Goal: Navigation & Orientation: Understand site structure

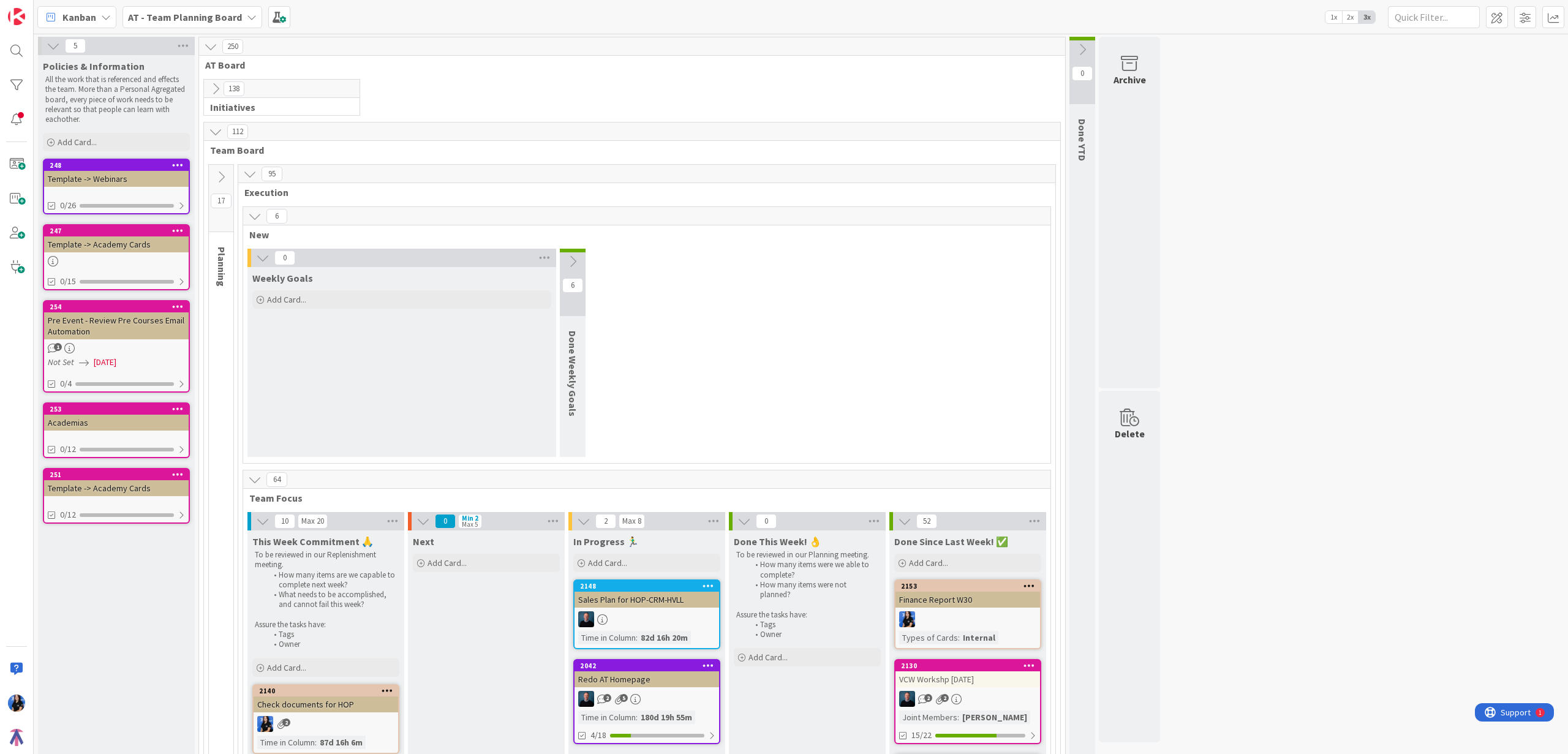
click at [226, 11] on b "AT - Team Planning Board" at bounding box center [185, 17] width 114 height 12
click at [247, 15] on icon at bounding box center [251, 17] width 10 height 10
click at [103, 16] on icon at bounding box center [106, 17] width 10 height 10
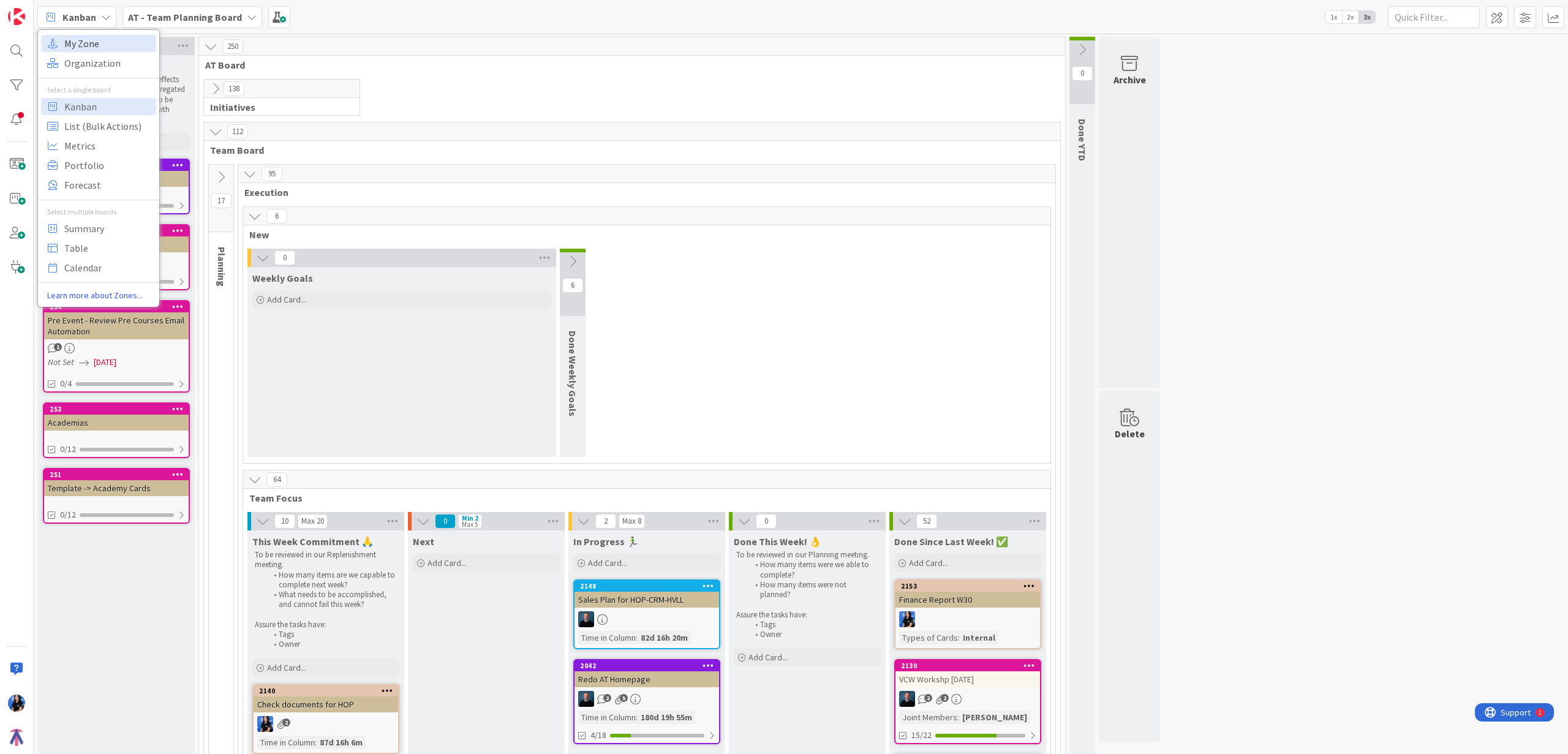
click at [79, 44] on span "My Zone" at bounding box center [108, 43] width 88 height 18
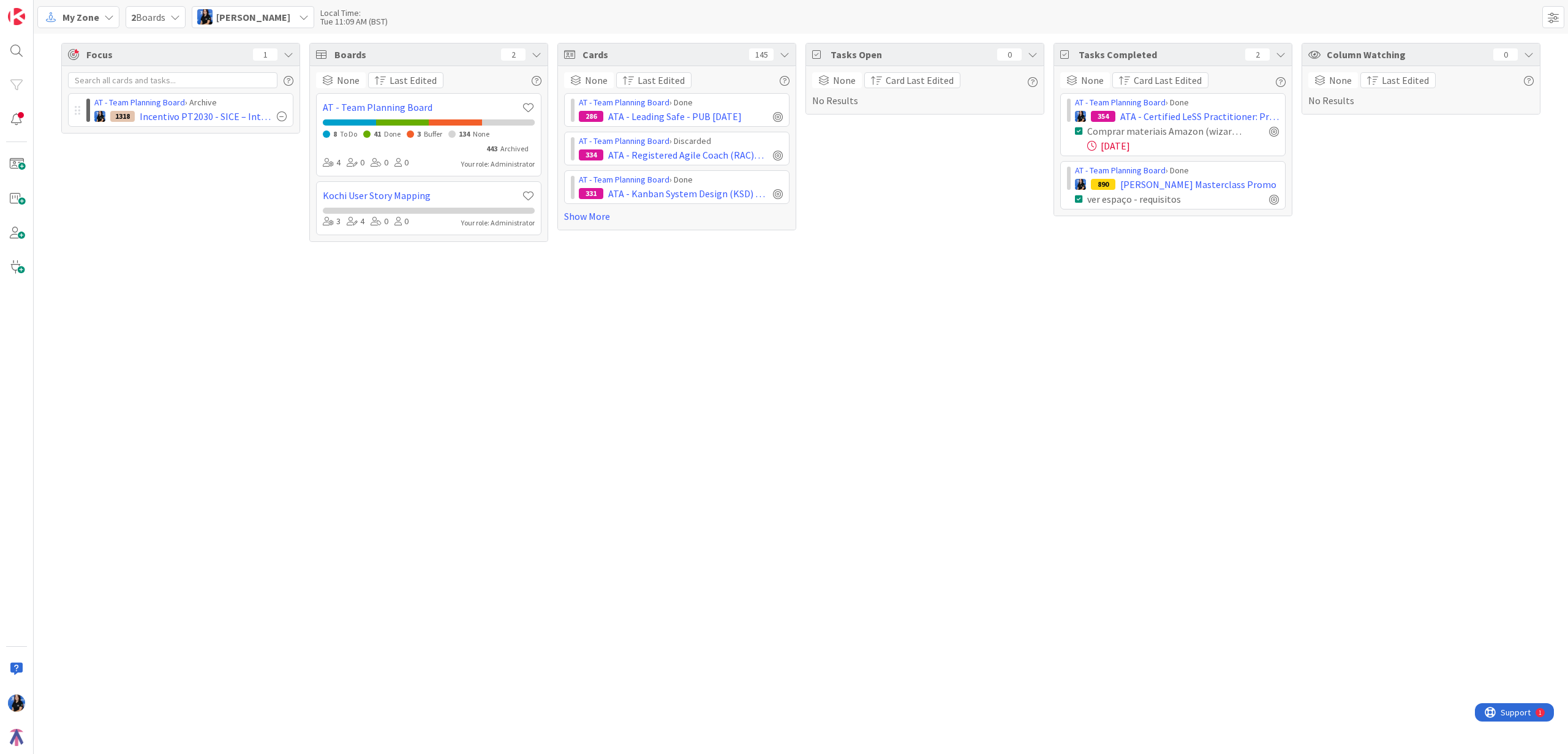
click at [102, 18] on div "My Zone" at bounding box center [78, 17] width 82 height 22
click at [109, 61] on span "Organization" at bounding box center [108, 63] width 88 height 18
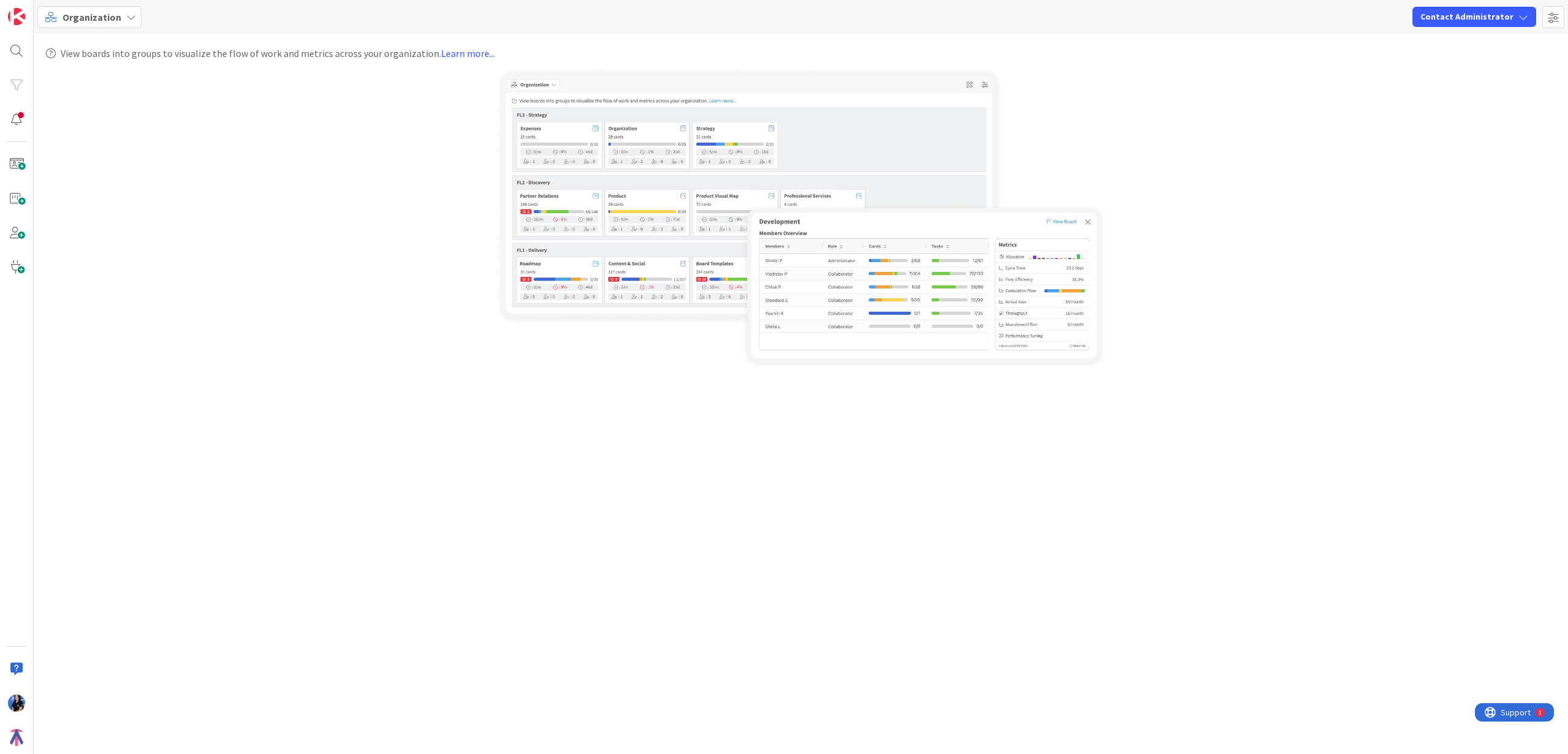
click at [118, 19] on span "Organization" at bounding box center [92, 17] width 59 height 14
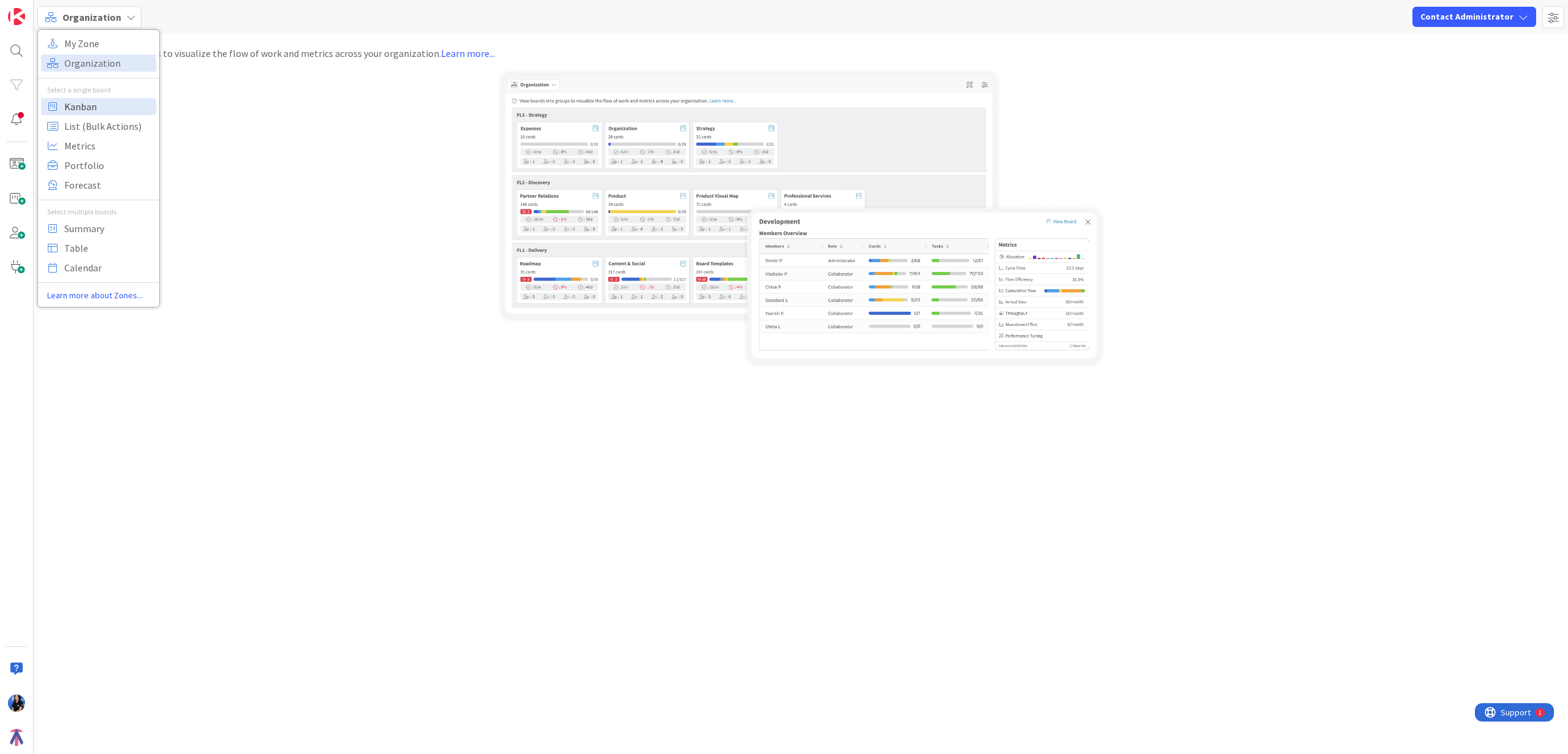
click at [84, 109] on span "Kanban" at bounding box center [108, 106] width 88 height 18
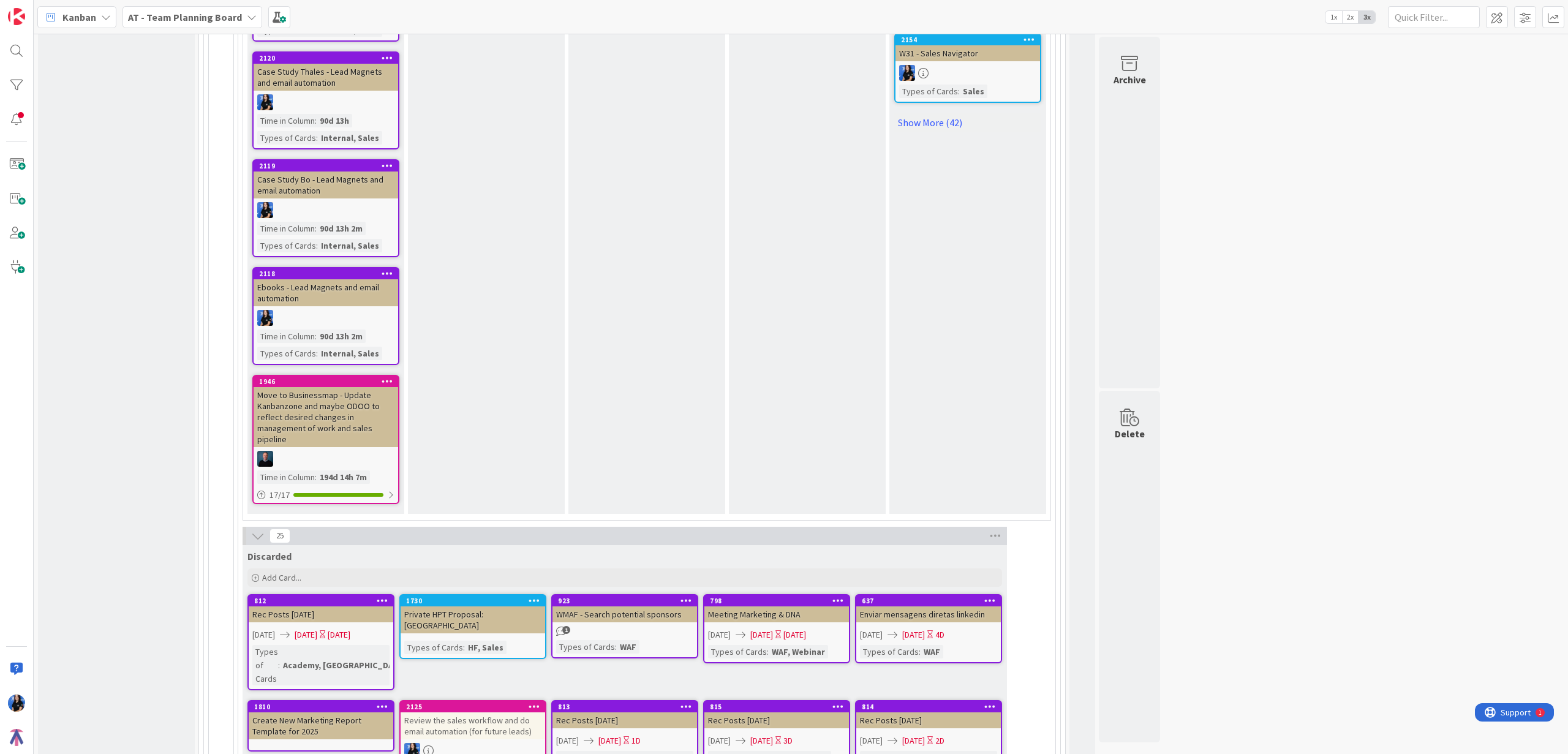
scroll to position [1267, 0]
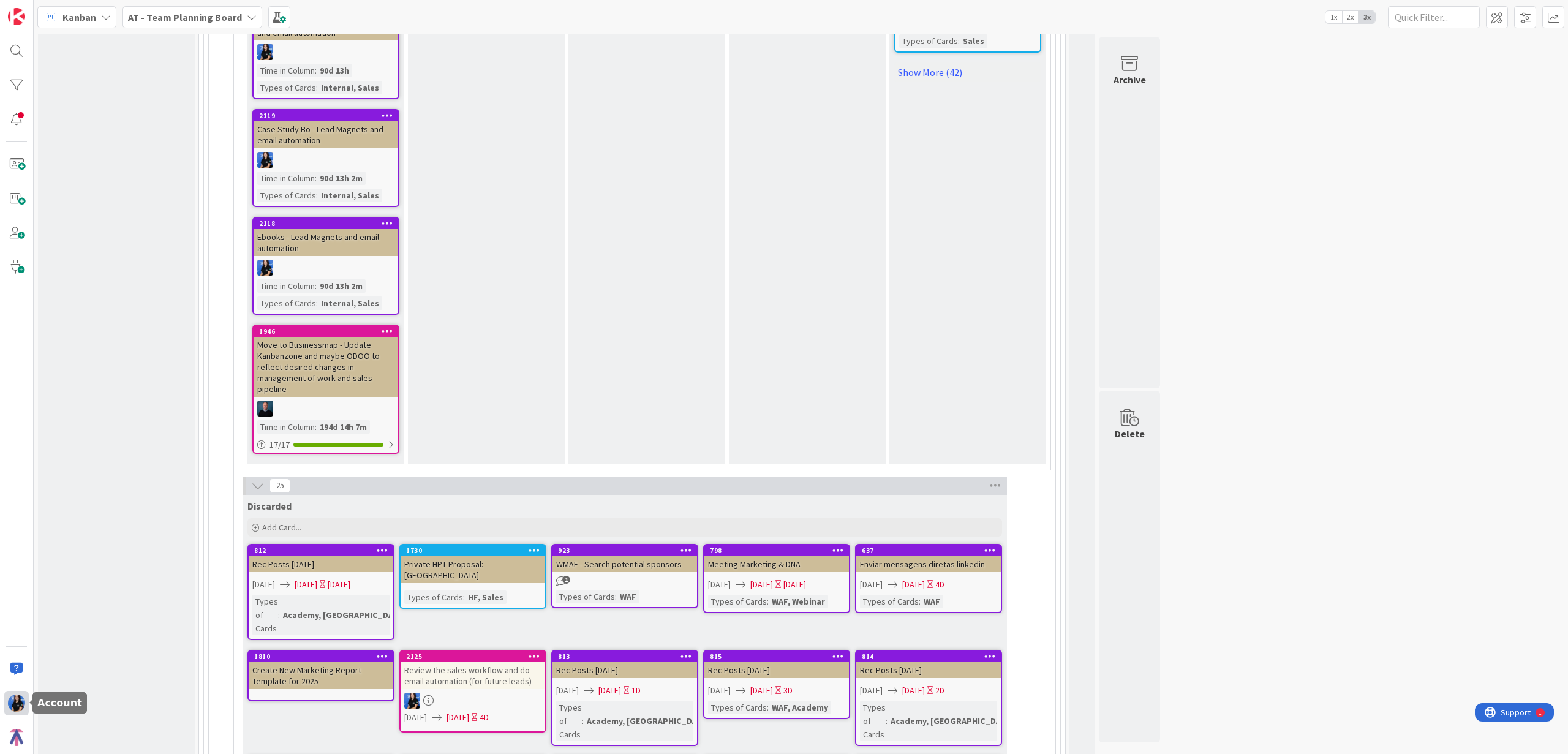
click at [14, 703] on img at bounding box center [17, 703] width 17 height 17
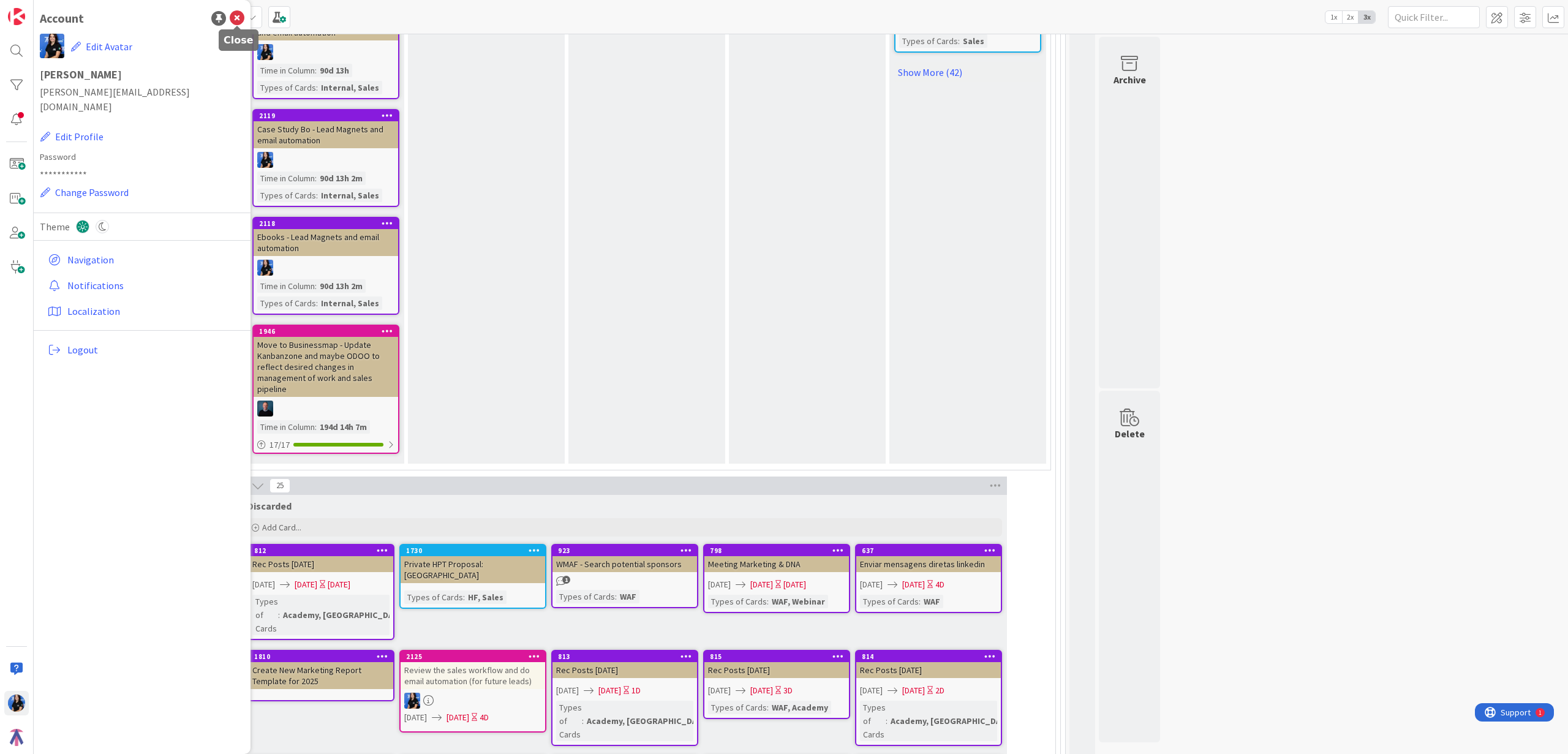
click at [233, 16] on icon at bounding box center [236, 18] width 14 height 14
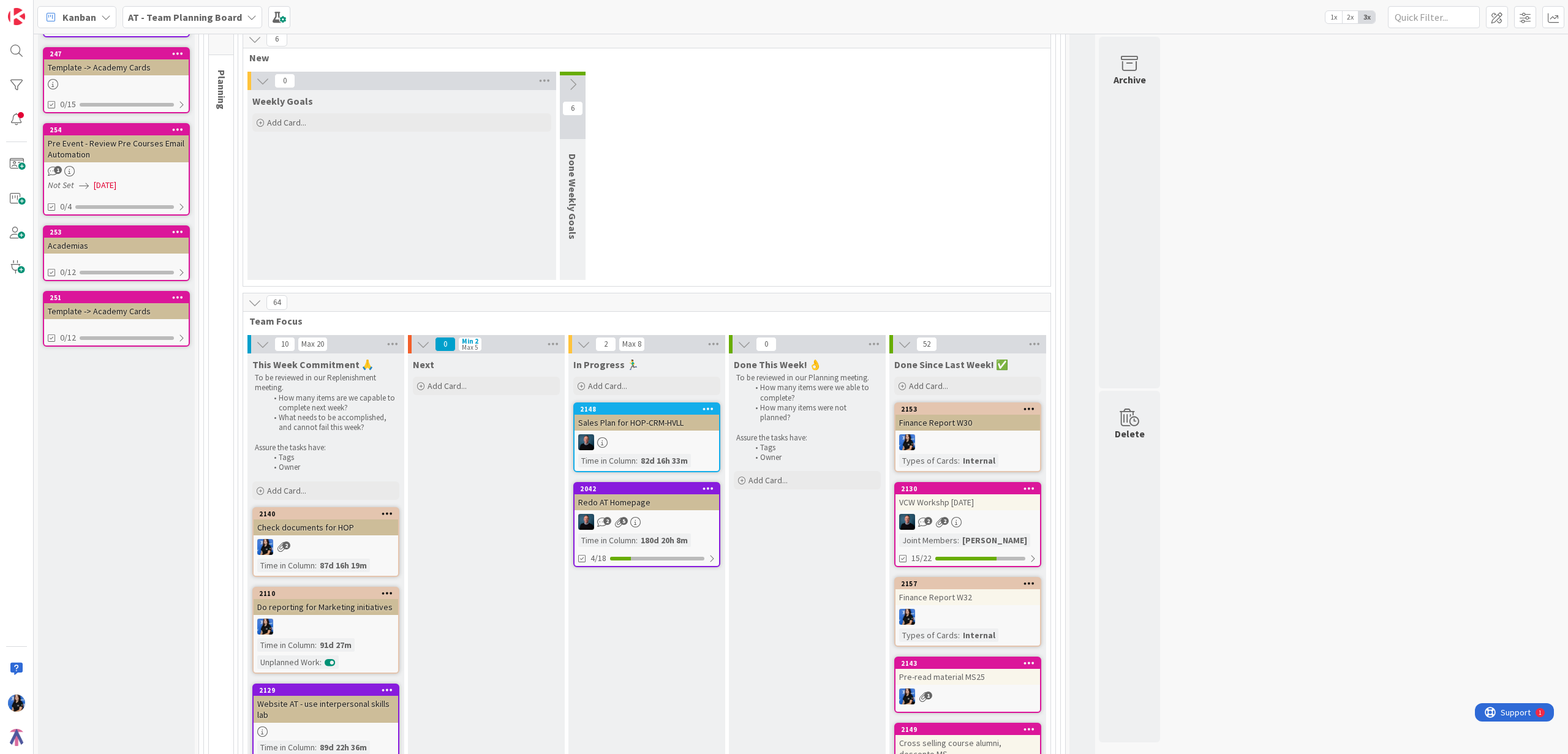
scroll to position [0, 0]
